Goal: Navigation & Orientation: Find specific page/section

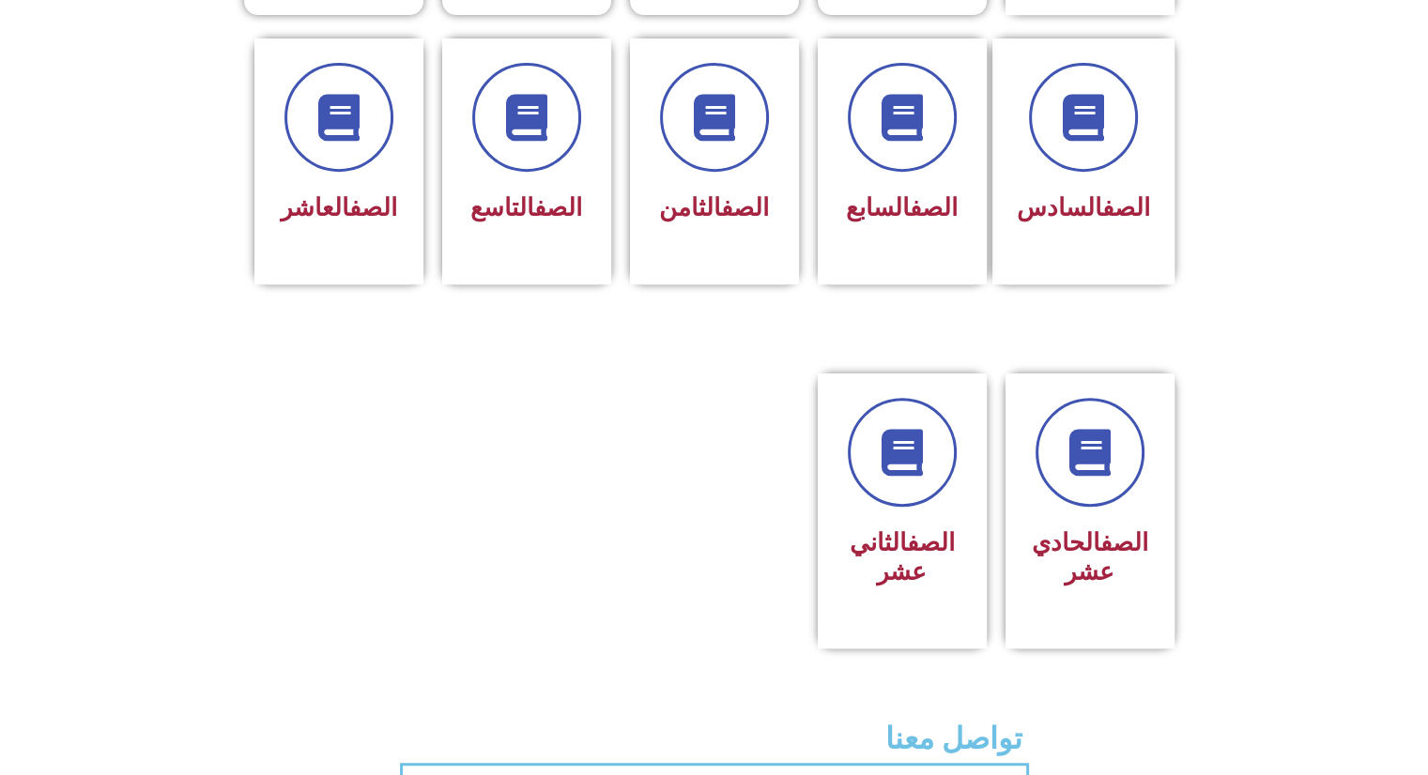
scroll to position [796, 0]
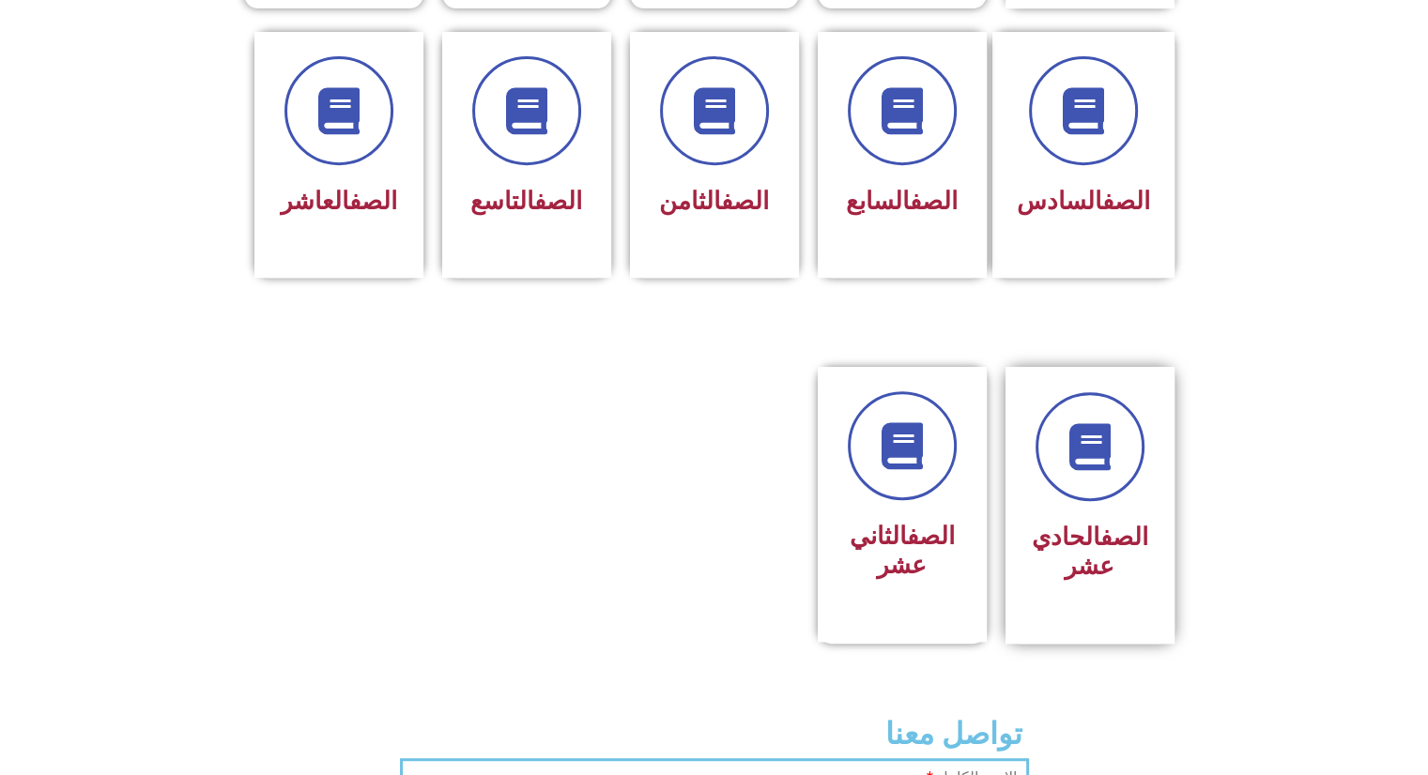
click at [1101, 534] on h3 "الصف الحادي عشر" at bounding box center [1090, 552] width 118 height 58
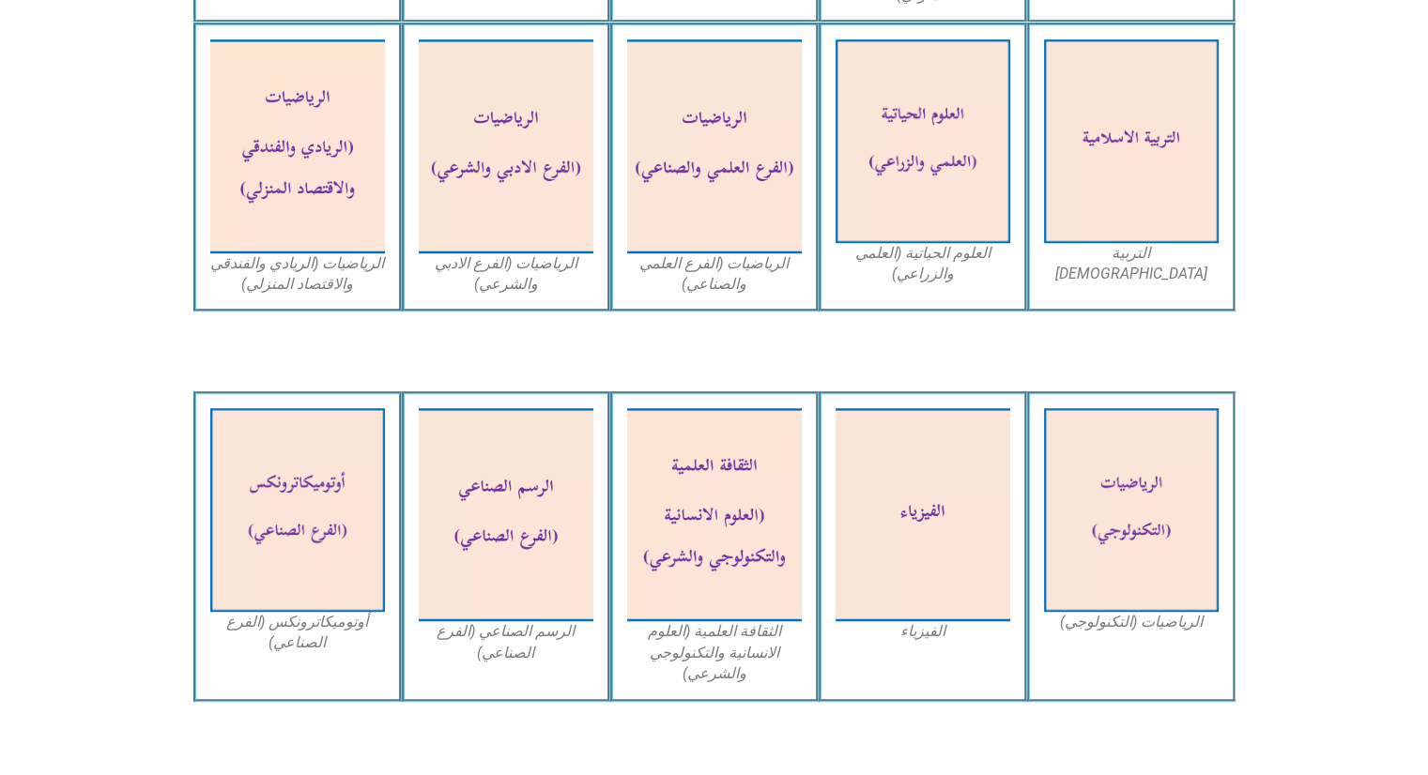
scroll to position [1258, 0]
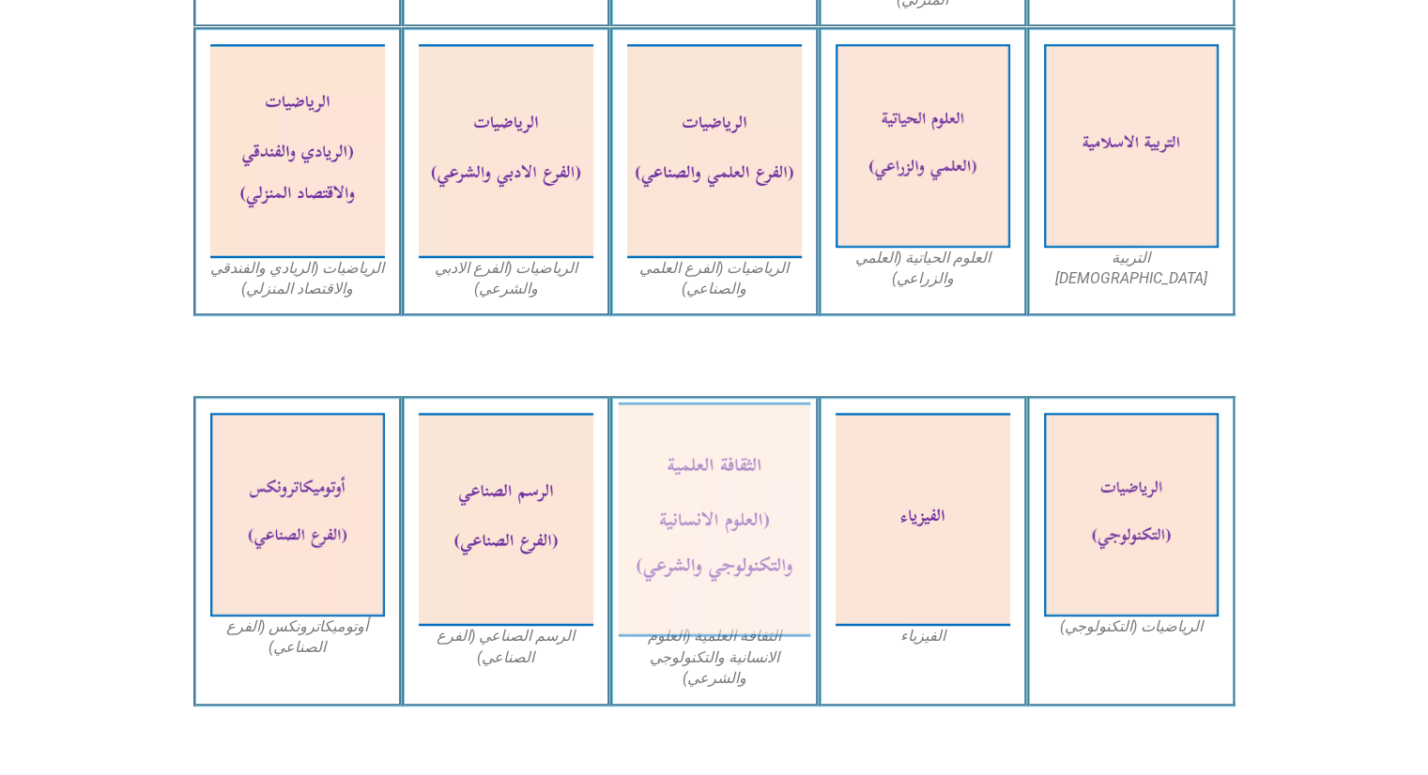
click at [767, 526] on img at bounding box center [714, 520] width 192 height 235
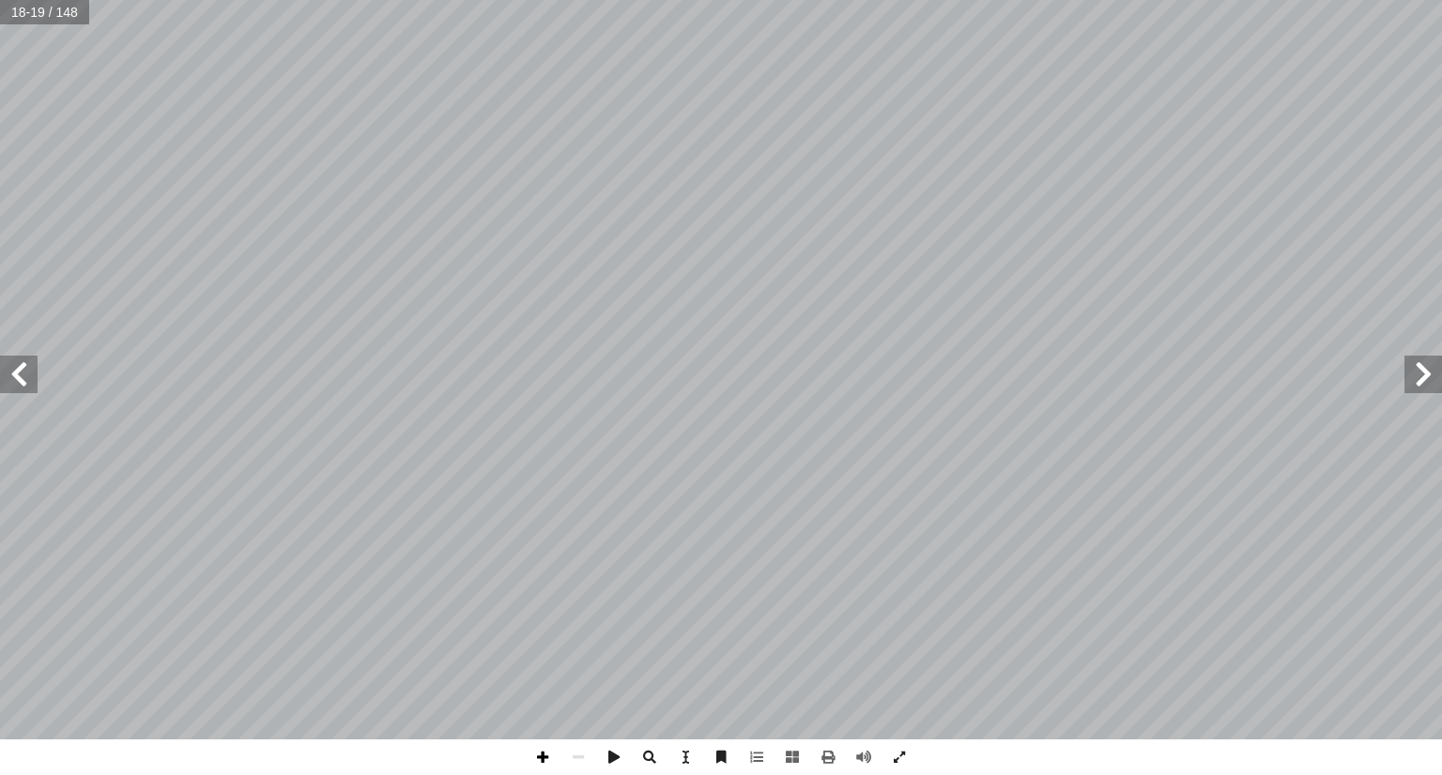
click at [541, 760] on span at bounding box center [543, 758] width 36 height 36
click at [578, 753] on span at bounding box center [578, 758] width 36 height 36
